Goal: Task Accomplishment & Management: Complete application form

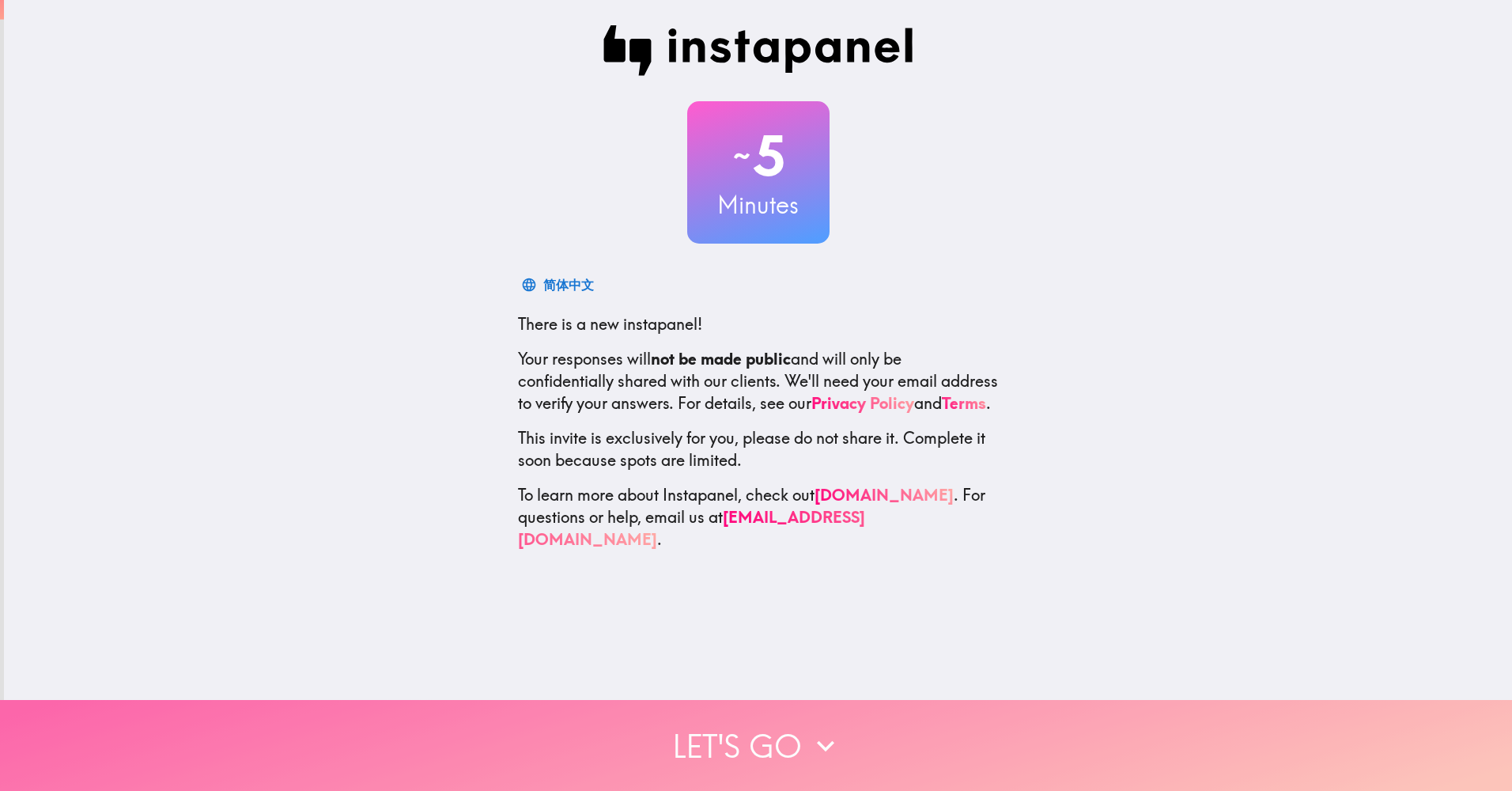
click at [770, 733] on button "Let's go" at bounding box center [756, 745] width 1512 height 91
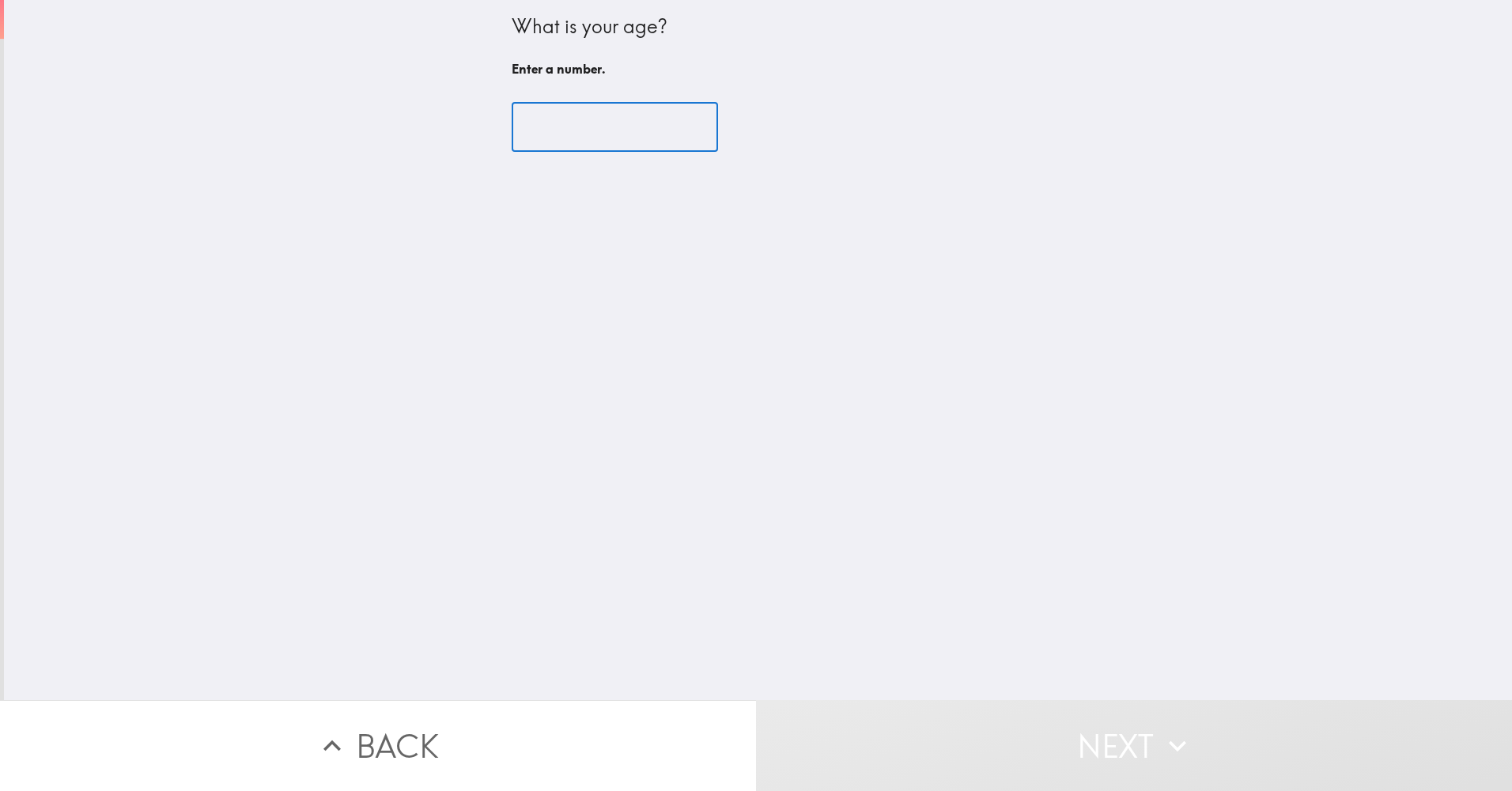
click at [621, 124] on input "number" at bounding box center [615, 127] width 207 height 49
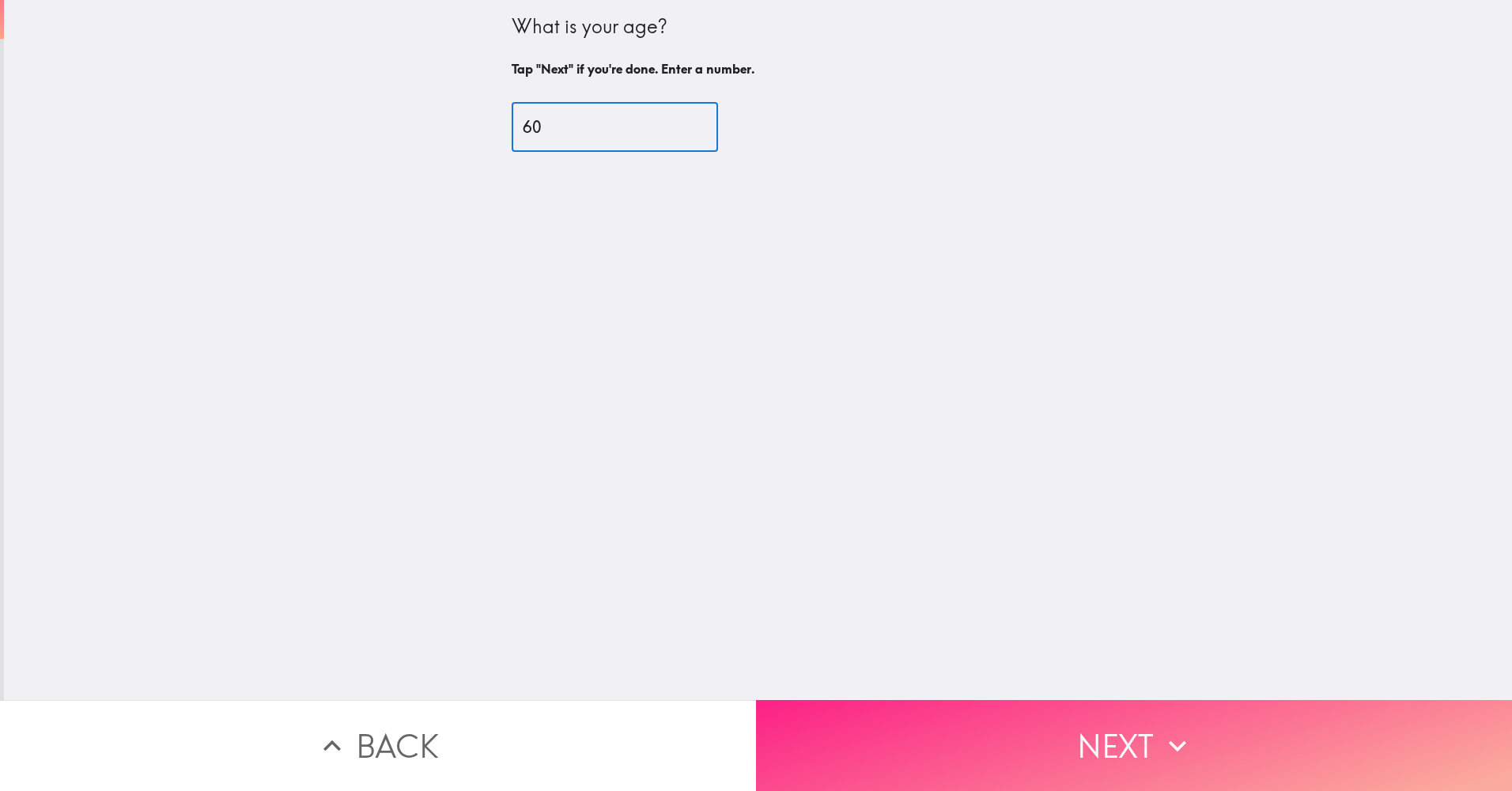
type input "60"
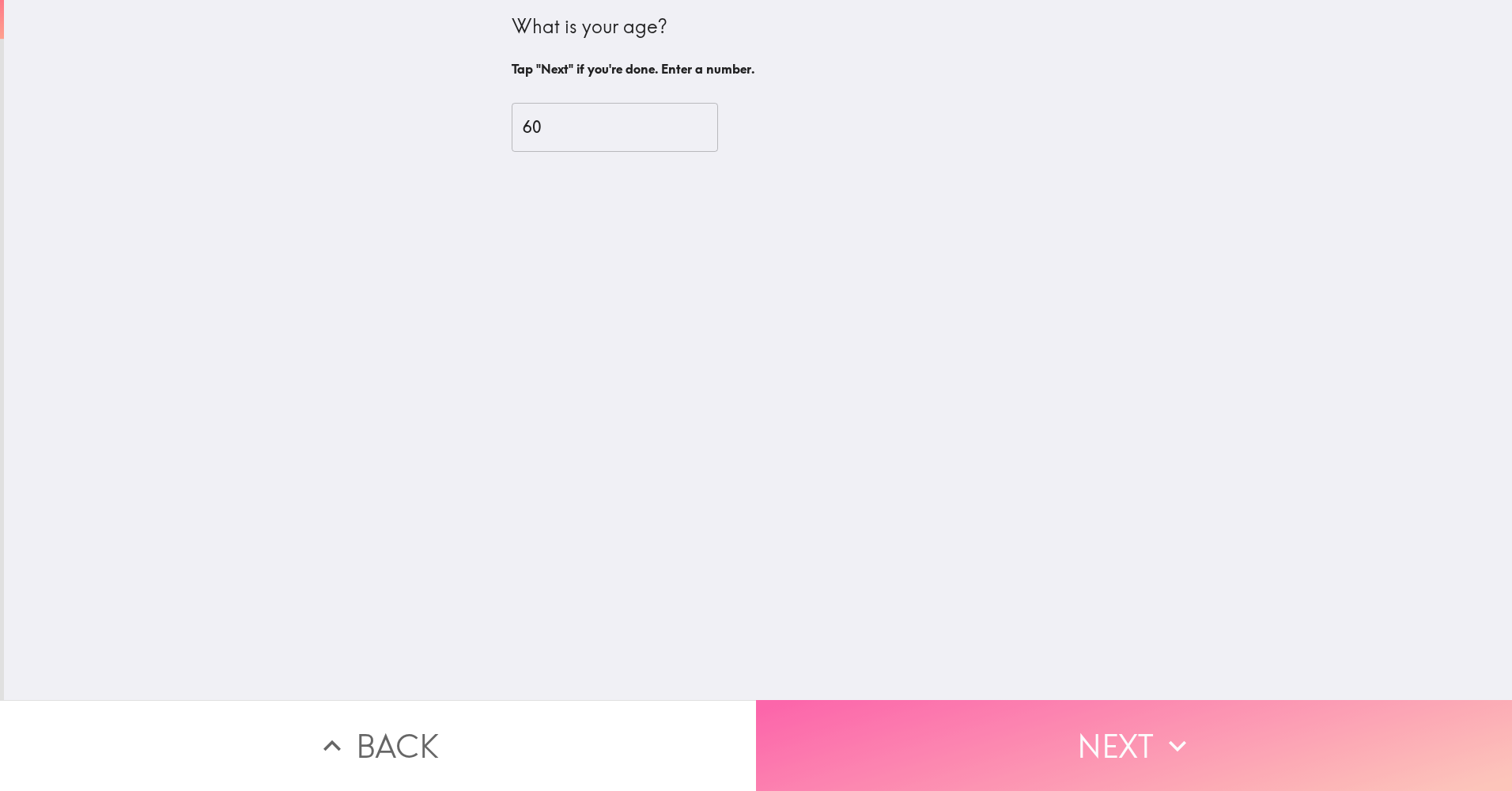
click at [1119, 732] on button "Next" at bounding box center [1133, 745] width 756 height 91
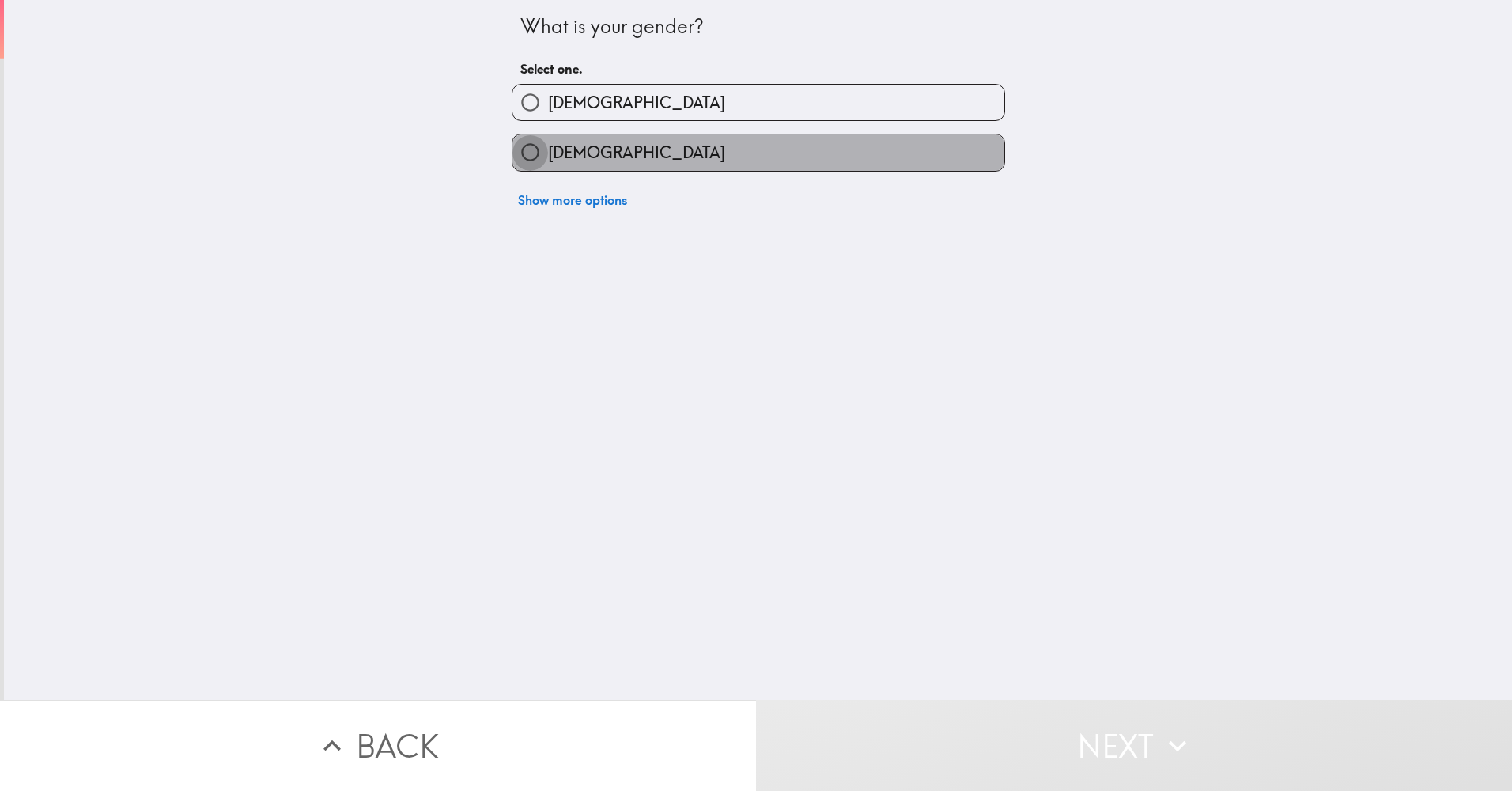
click at [518, 147] on input "[DEMOGRAPHIC_DATA]" at bounding box center [530, 152] width 35 height 35
radio input "true"
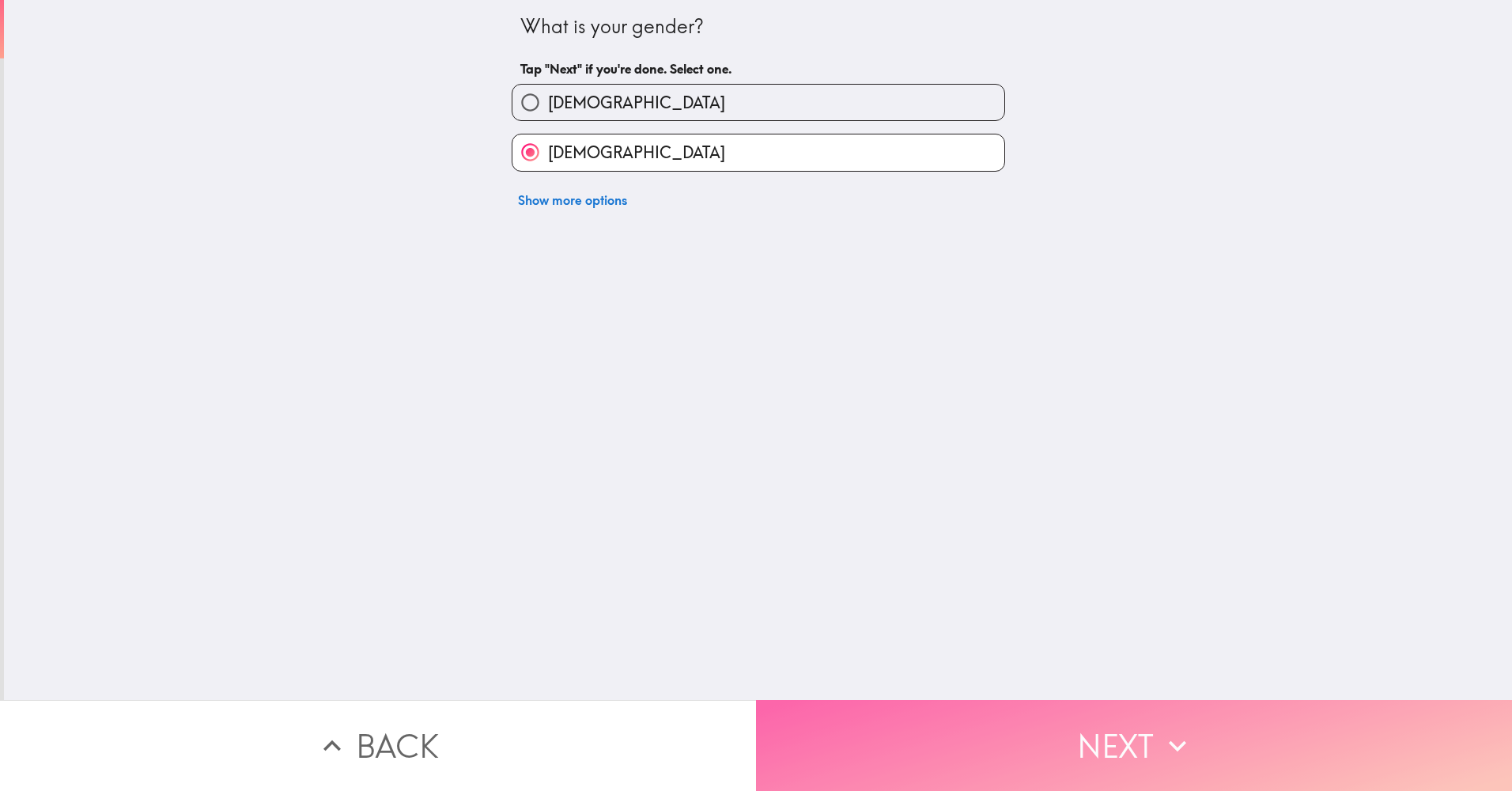
click at [1160, 728] on icon "button" at bounding box center [1177, 745] width 34 height 34
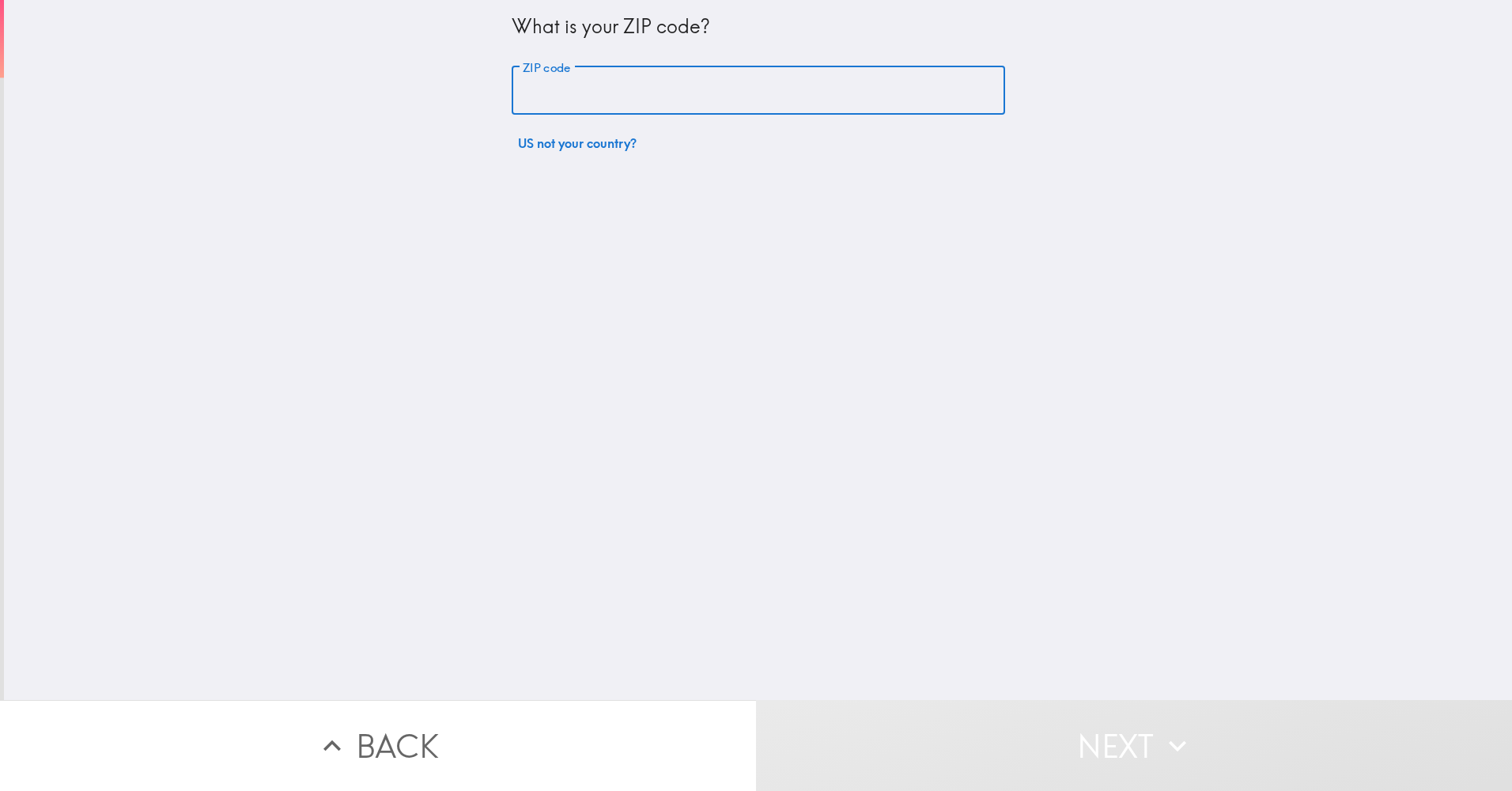
click at [589, 95] on input "ZIP code" at bounding box center [758, 91] width 494 height 49
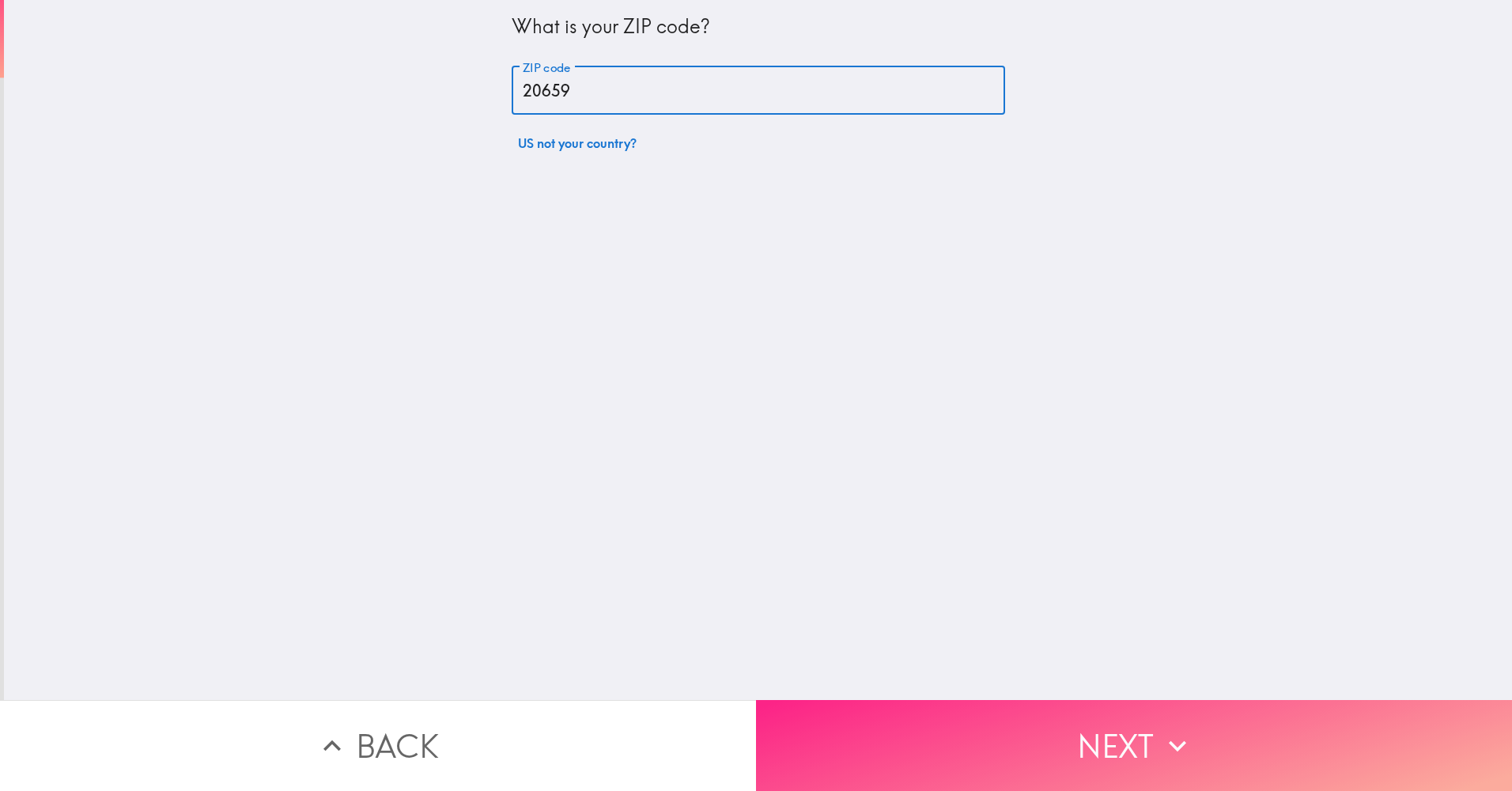
type input "20659"
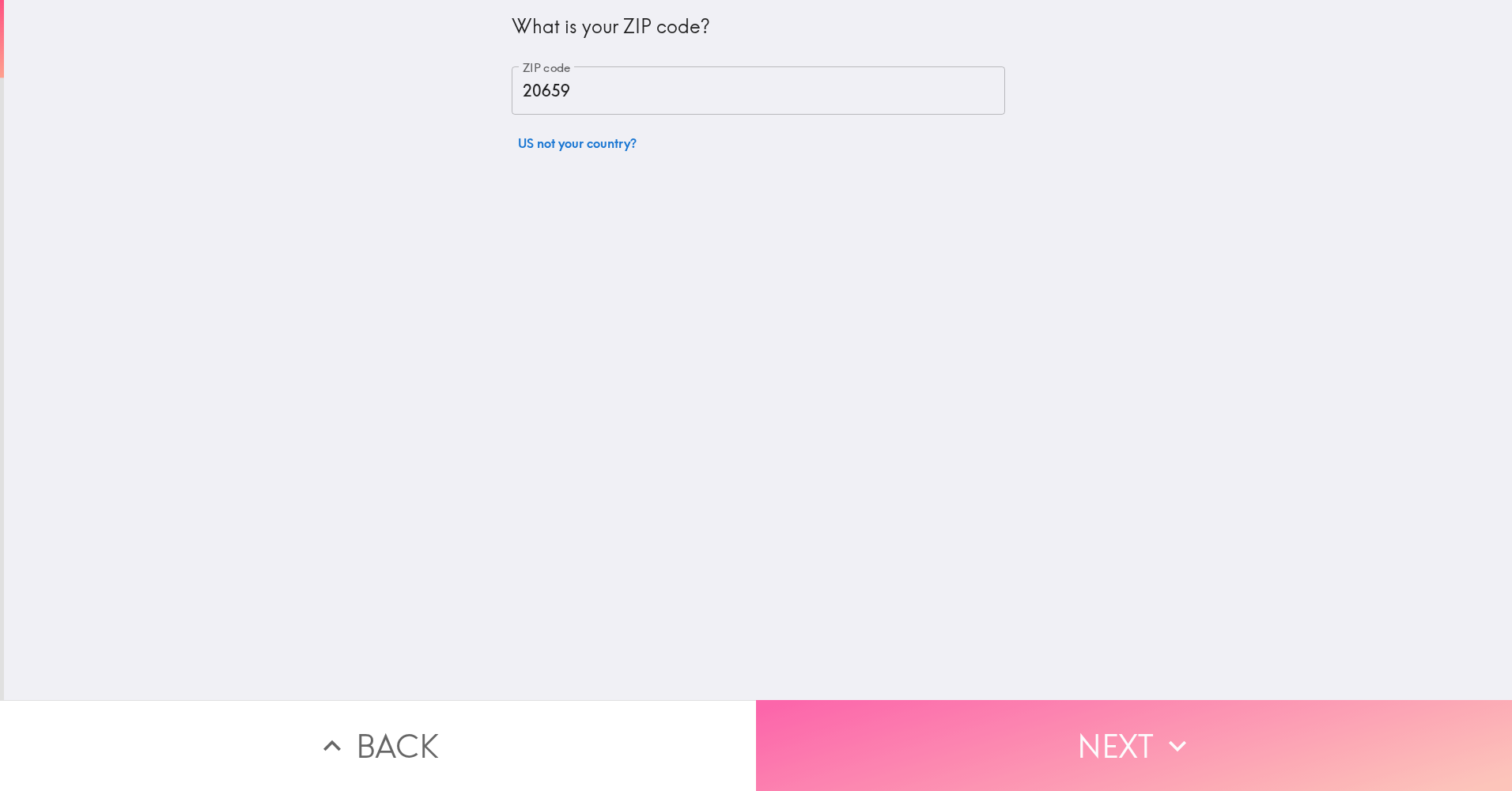
click at [1086, 727] on button "Next" at bounding box center [1133, 745] width 756 height 91
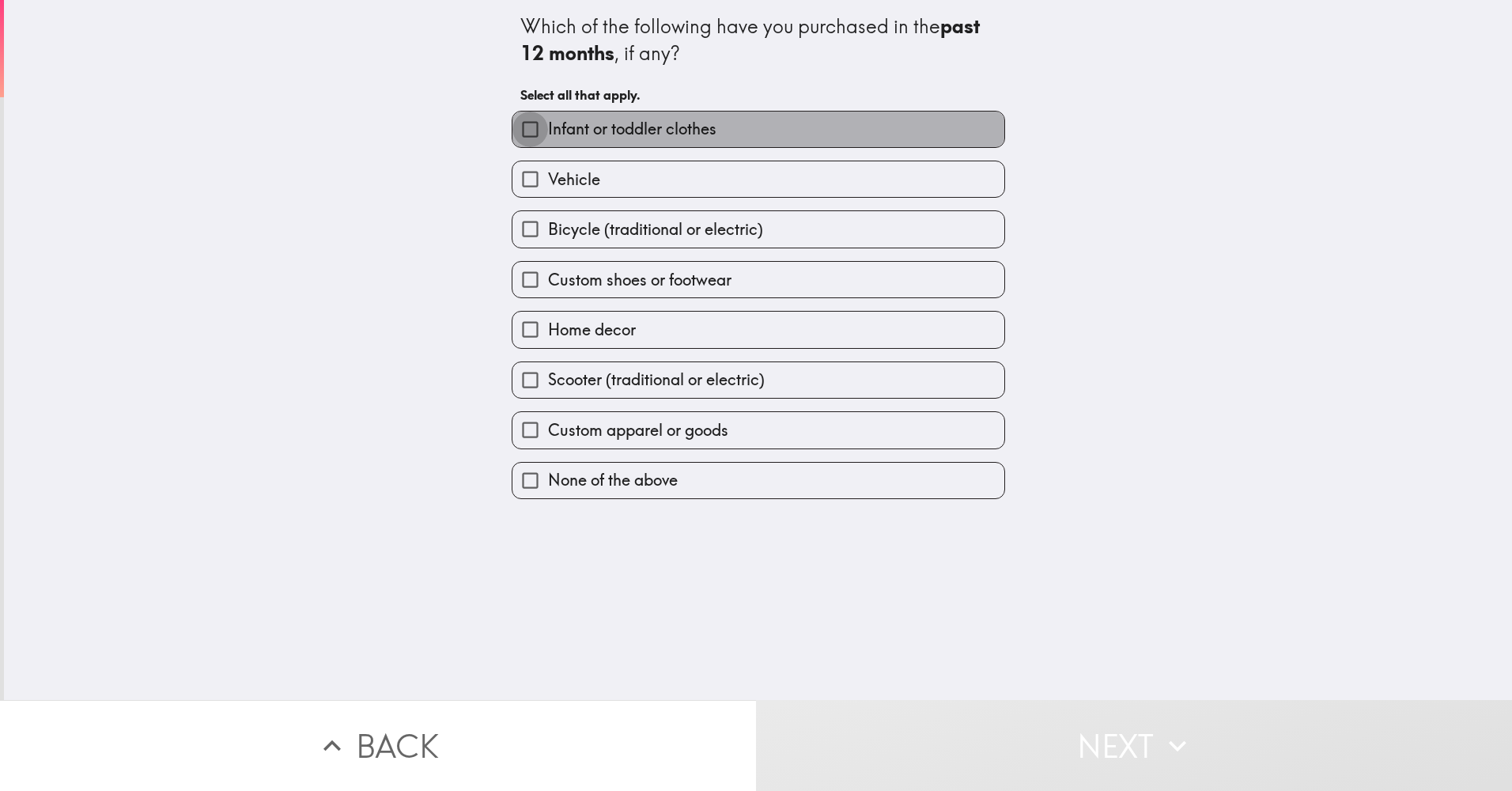
click at [516, 125] on input "Infant or toddler clothes" at bounding box center [530, 129] width 35 height 35
checkbox input "true"
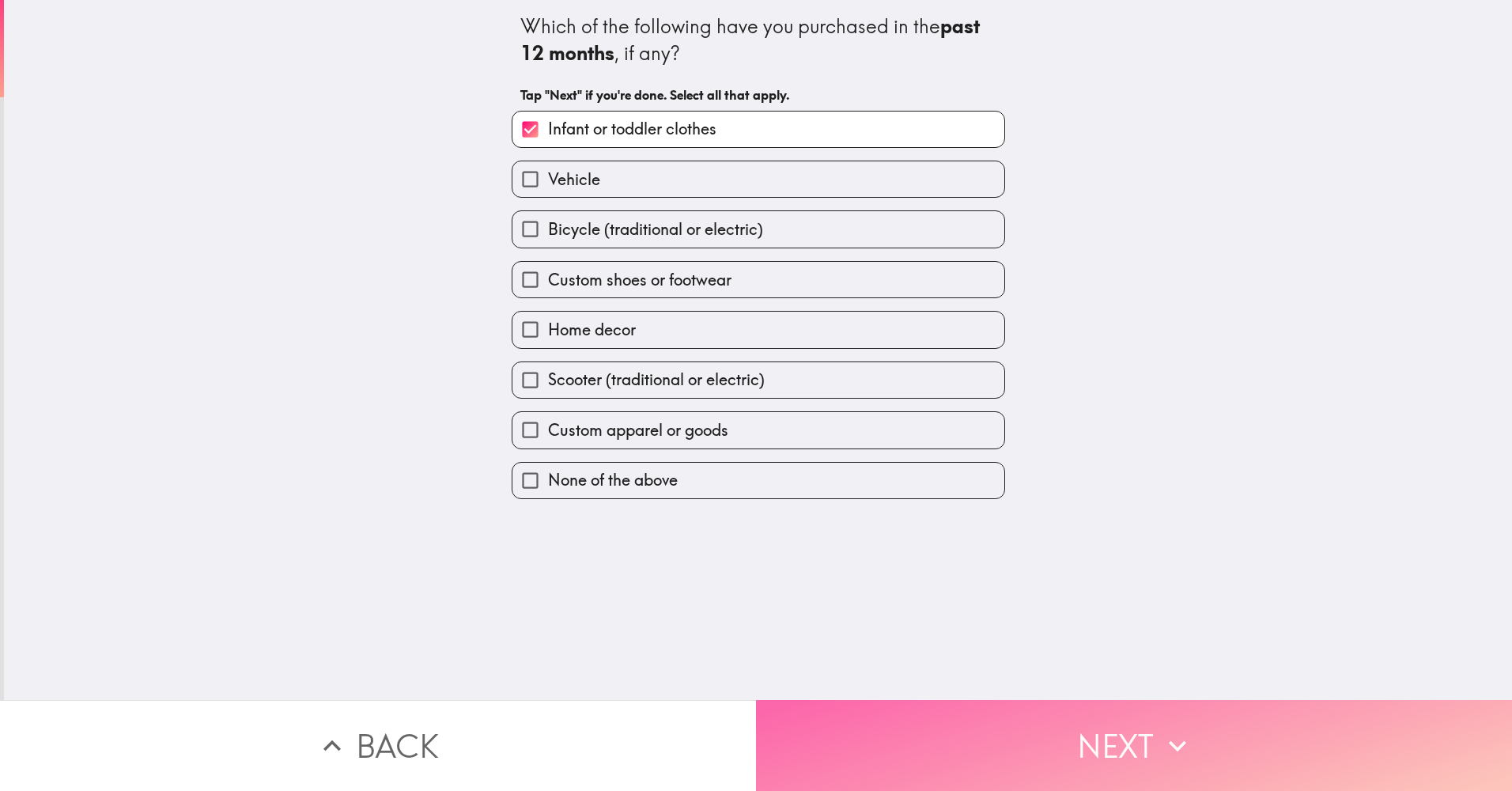
click at [1121, 727] on button "Next" at bounding box center [1133, 745] width 756 height 91
